Goal: Transaction & Acquisition: Purchase product/service

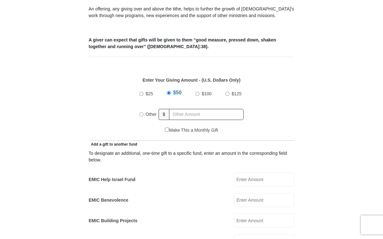
scroll to position [239, 0]
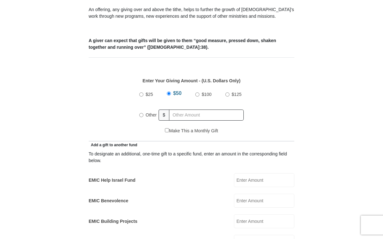
click at [147, 112] on span "Other" at bounding box center [151, 114] width 11 height 5
click at [143, 113] on input "Other" at bounding box center [141, 115] width 4 height 4
radio input "true"
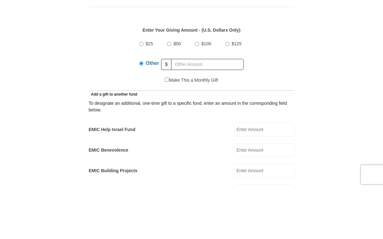
scroll to position [290, 0]
click at [275, 124] on input "EMIC Help Israel Fund" at bounding box center [264, 129] width 60 height 14
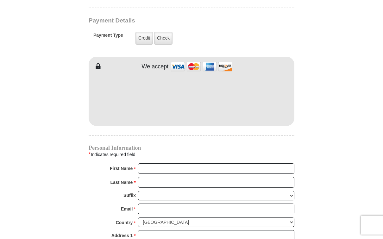
scroll to position [511, 0]
type input "90"
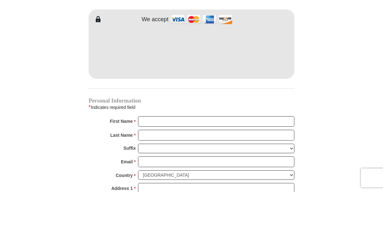
scroll to position [558, 0]
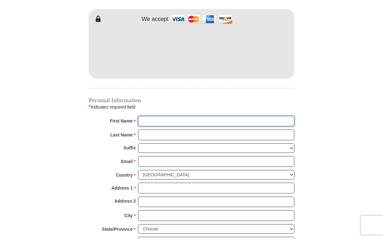
click at [152, 116] on input "First Name *" at bounding box center [216, 121] width 156 height 11
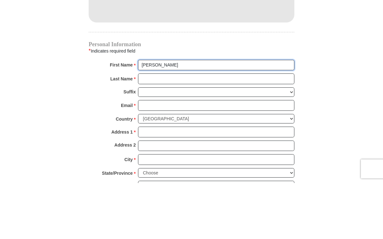
type input "Linda"
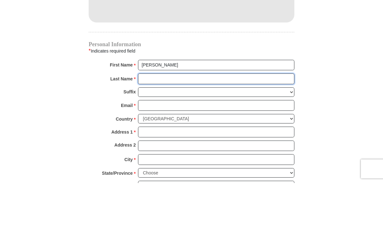
click at [147, 130] on input "Last Name *" at bounding box center [216, 135] width 156 height 11
type input "Buckner"
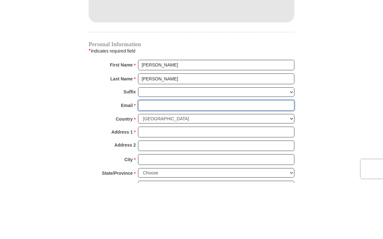
click at [151, 156] on input "Email *" at bounding box center [216, 161] width 156 height 11
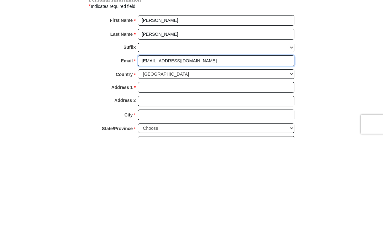
type input "lindabuckner96@yahoo.com"
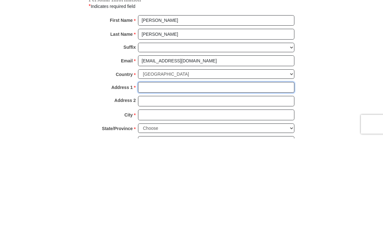
click at [155, 183] on input "Address 1 *" at bounding box center [216, 188] width 156 height 11
type input "25035 98th Pl S"
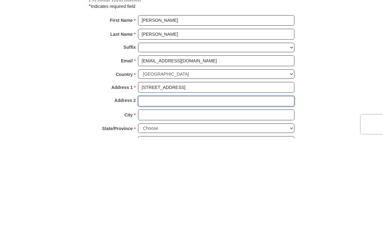
click at [155, 197] on input "Address 2" at bounding box center [216, 202] width 156 height 11
type input "D201"
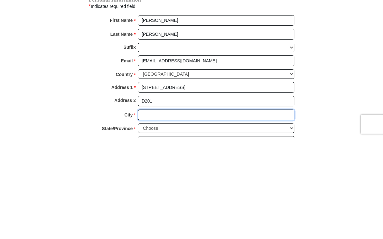
click at [152, 210] on input "City *" at bounding box center [216, 215] width 156 height 11
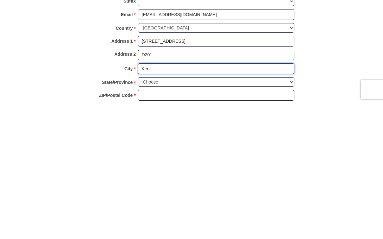
type input "Kent"
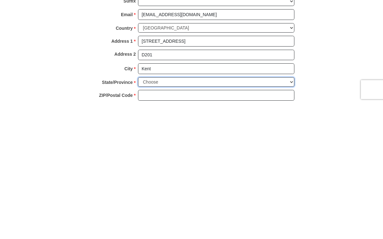
click at [204, 213] on select "Choose Alabama Alaska American Samoa Arizona Arkansas Armed Forces Americas Arm…" at bounding box center [216, 218] width 156 height 10
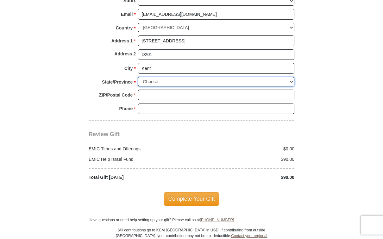
select select "WA"
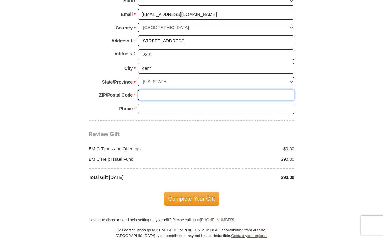
click at [148, 90] on input "ZIP/Postal Code *" at bounding box center [216, 95] width 156 height 11
type input "98030"
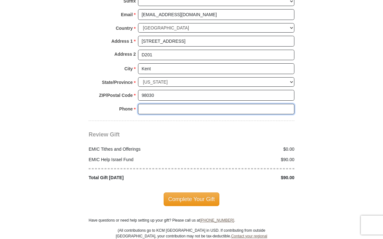
click at [150, 104] on input "Phone * *" at bounding box center [216, 109] width 156 height 11
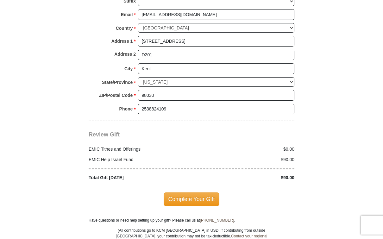
scroll to position [706, 0]
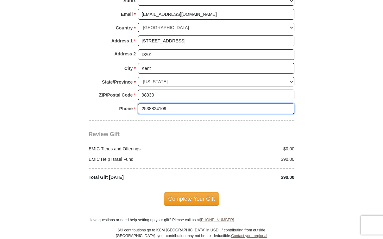
type input "2538824109"
click at [203, 192] on span "Complete Your Gift" at bounding box center [192, 198] width 56 height 13
